Goal: Navigation & Orientation: Find specific page/section

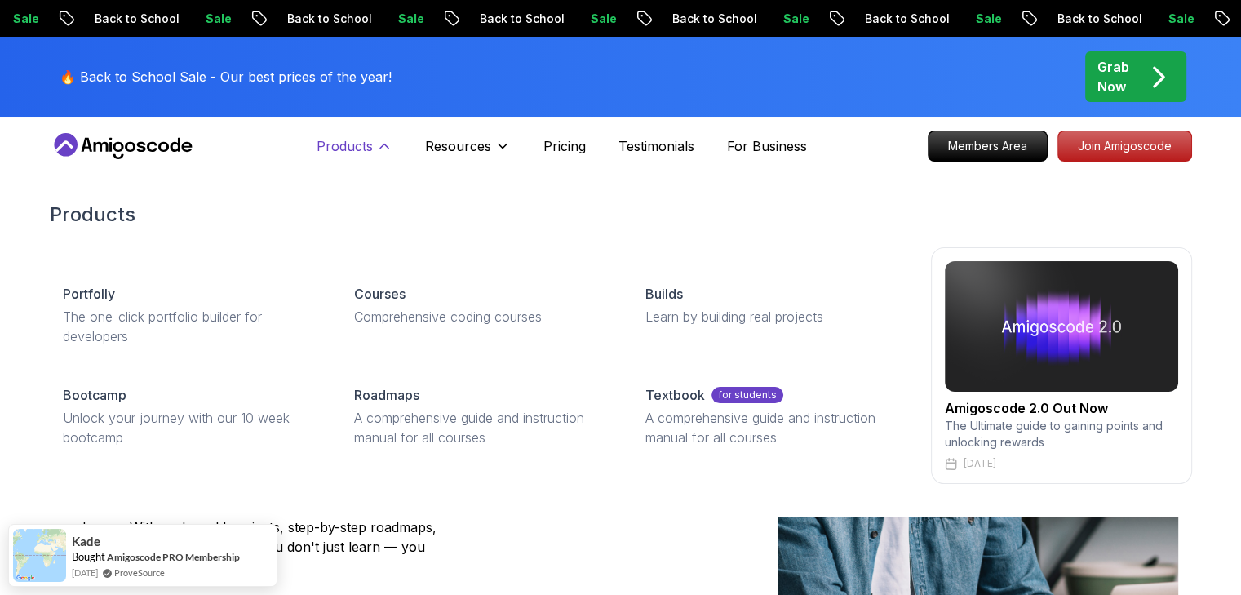
click at [388, 143] on icon at bounding box center [384, 146] width 16 height 16
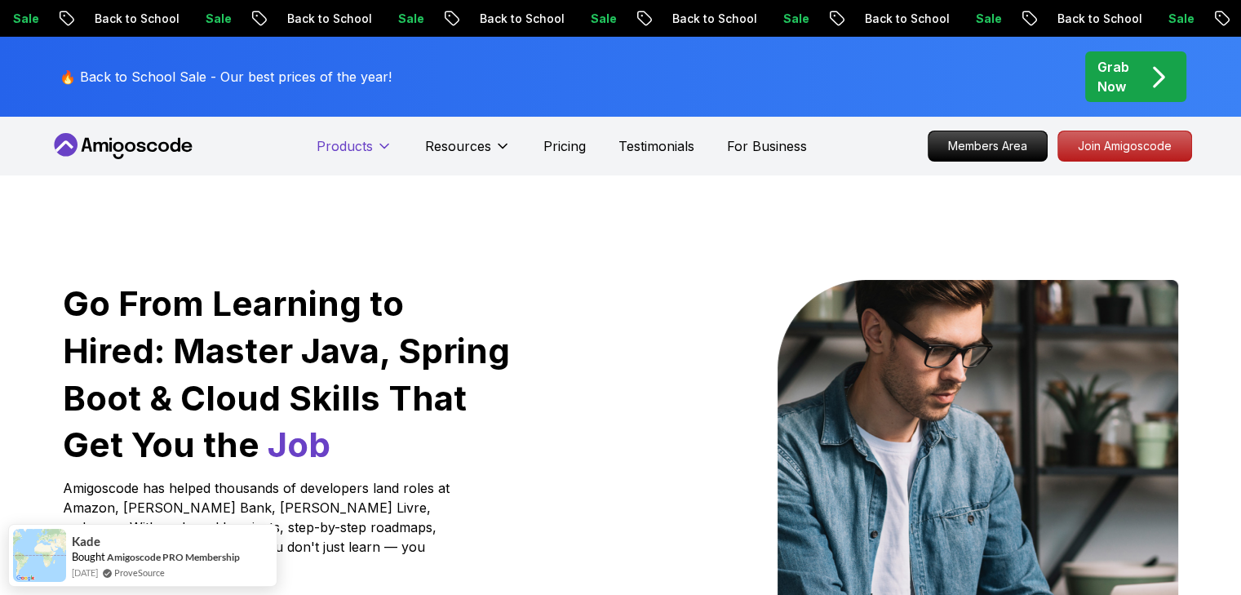
click at [386, 144] on icon at bounding box center [384, 146] width 16 height 16
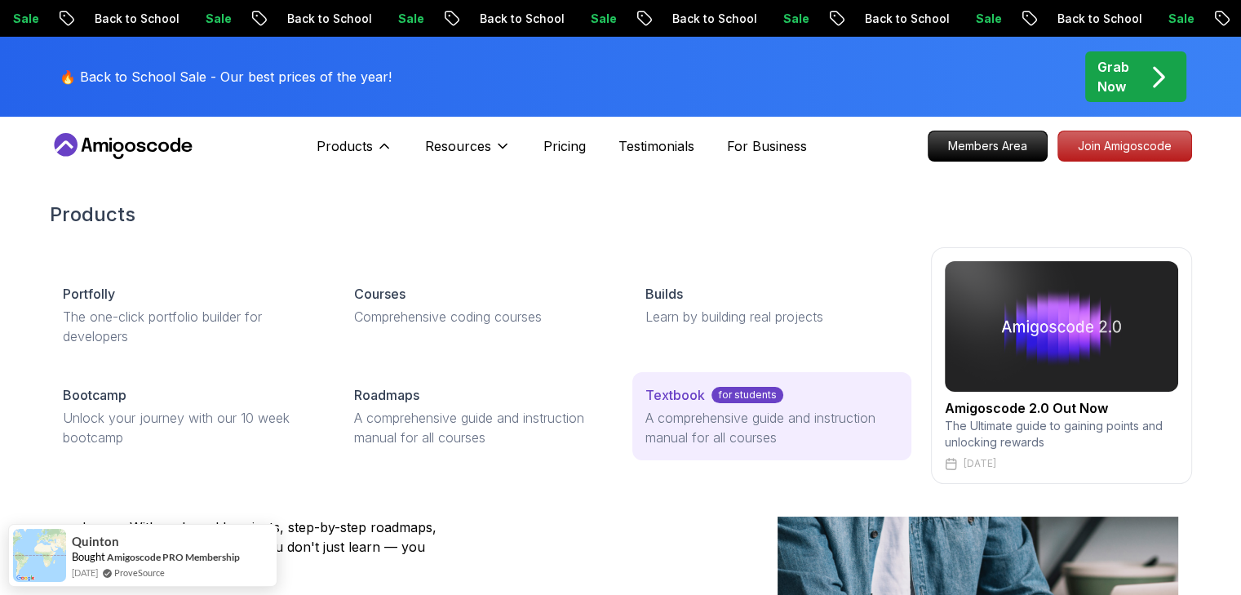
click at [753, 421] on p "A comprehensive guide and instruction manual for all courses" at bounding box center [771, 427] width 252 height 39
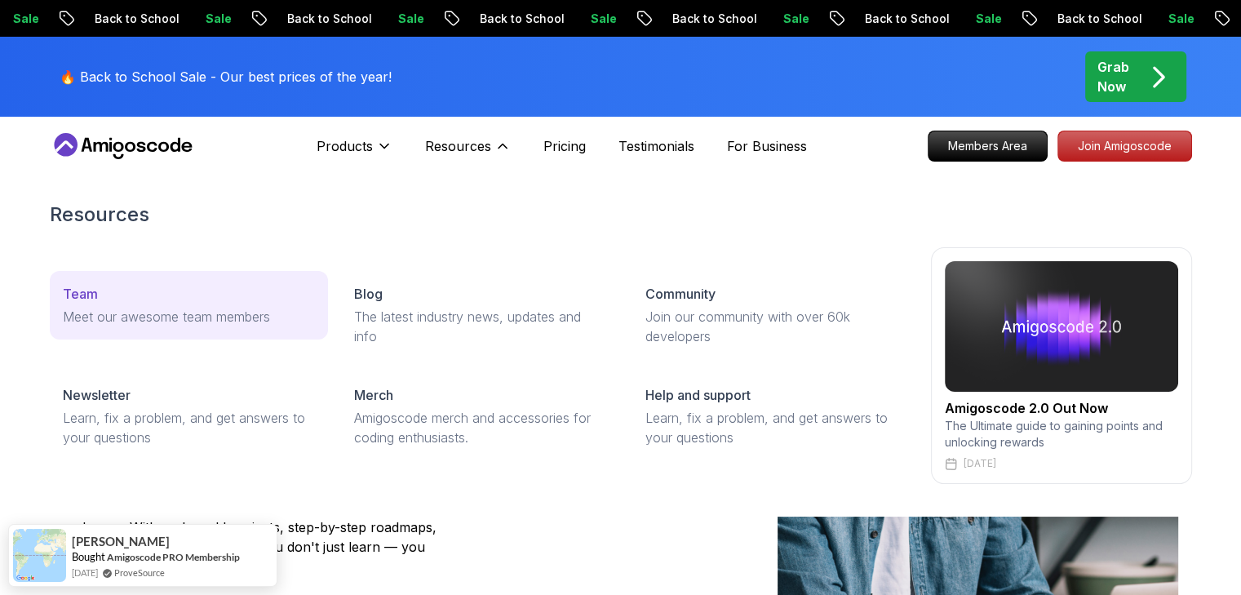
click at [82, 298] on p "Team" at bounding box center [80, 294] width 35 height 20
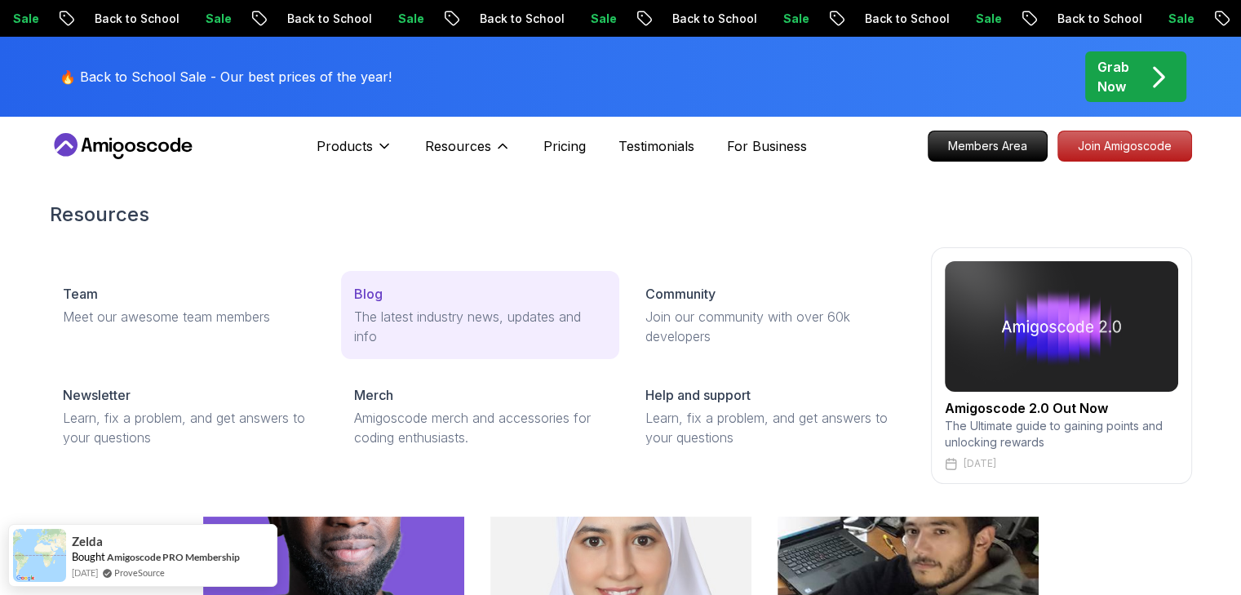
click at [445, 310] on p "The latest industry news, updates and info" at bounding box center [480, 326] width 252 height 39
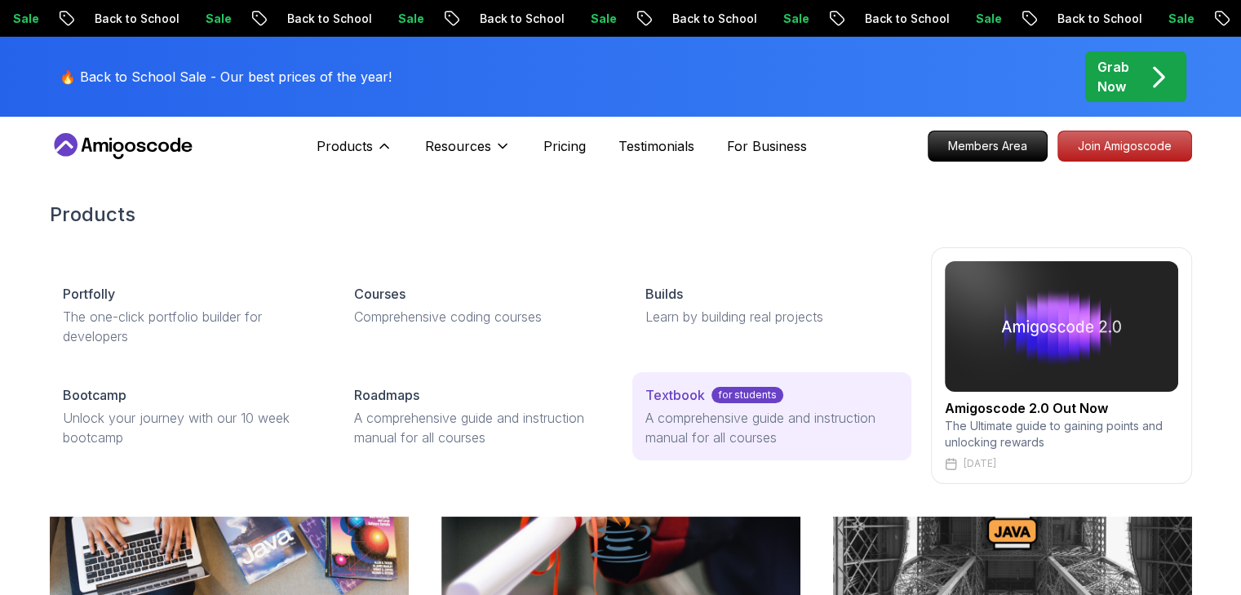
click at [742, 420] on p "A comprehensive guide and instruction manual for all courses" at bounding box center [771, 427] width 252 height 39
